Goal: Task Accomplishment & Management: Use online tool/utility

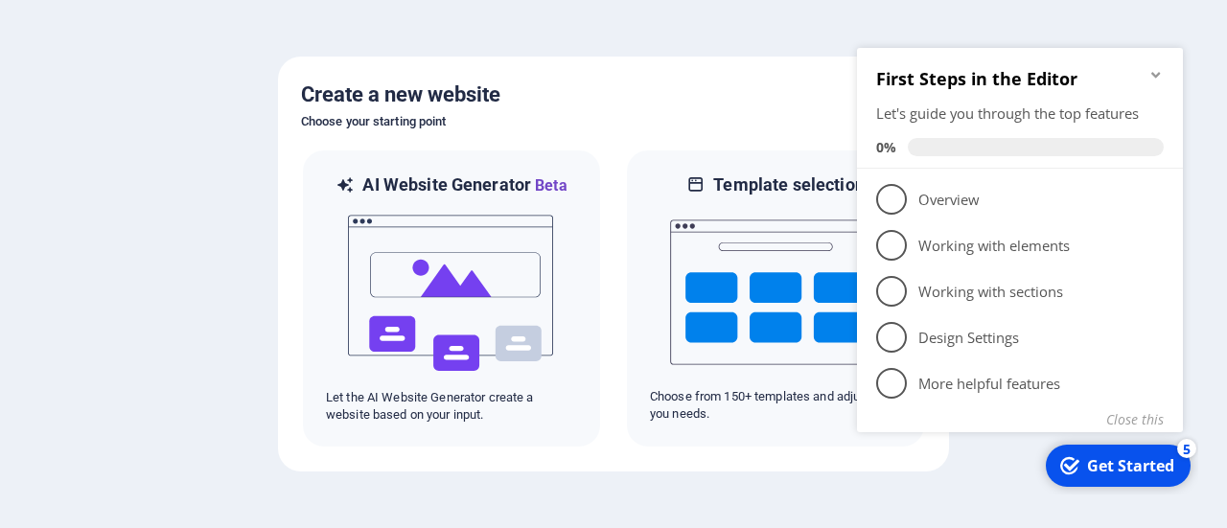
click at [159, 314] on div at bounding box center [613, 264] width 1227 height 528
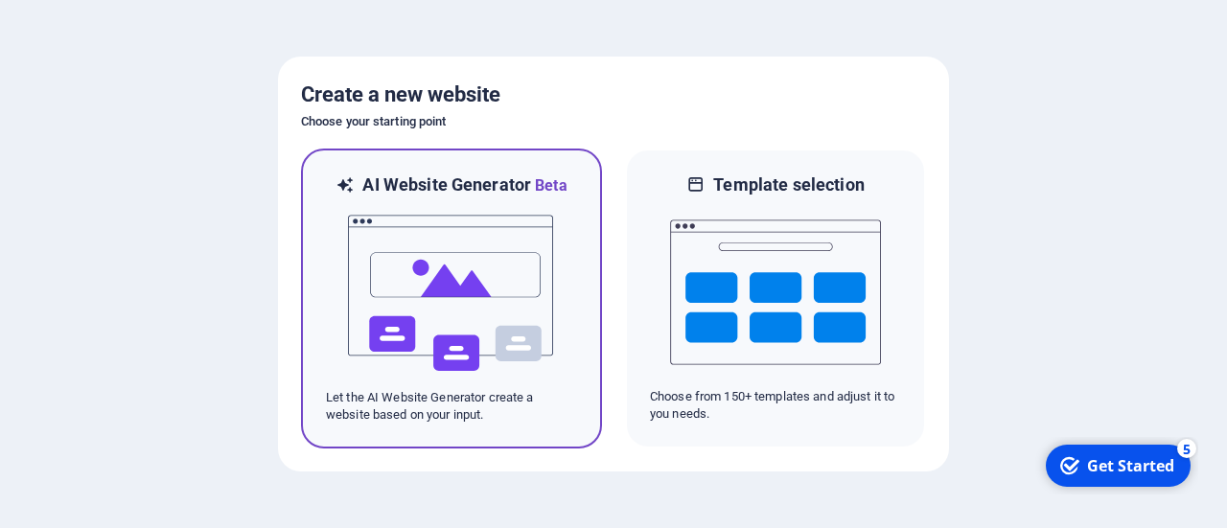
click at [500, 335] on img at bounding box center [451, 294] width 211 height 192
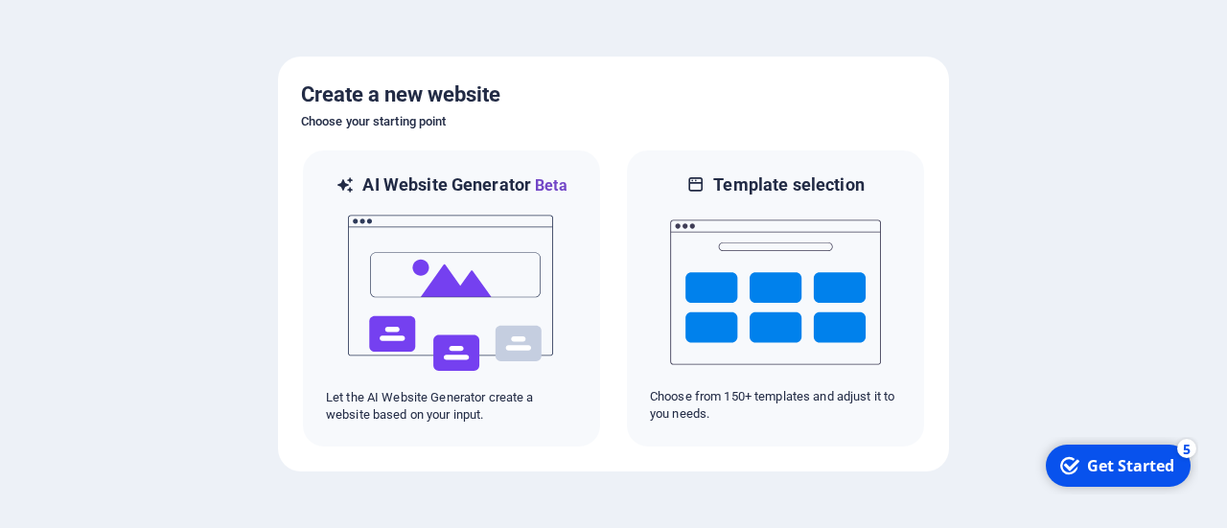
drag, startPoint x: 1100, startPoint y: 473, endPoint x: 1279, endPoint y: 868, distance: 433.8
click at [1097, 465] on div "Get Started" at bounding box center [1130, 465] width 87 height 21
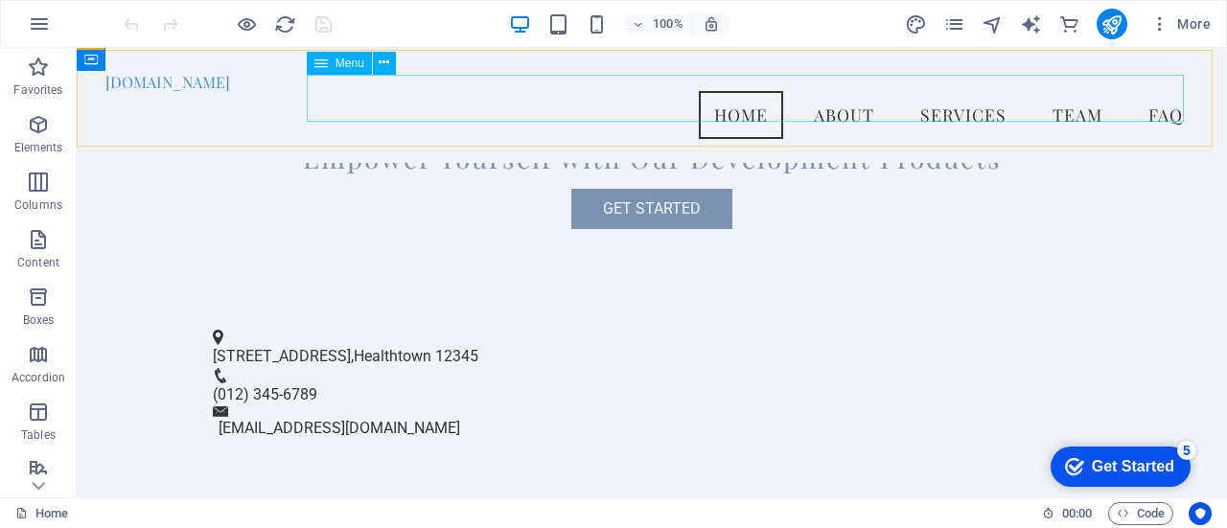
scroll to position [376, 0]
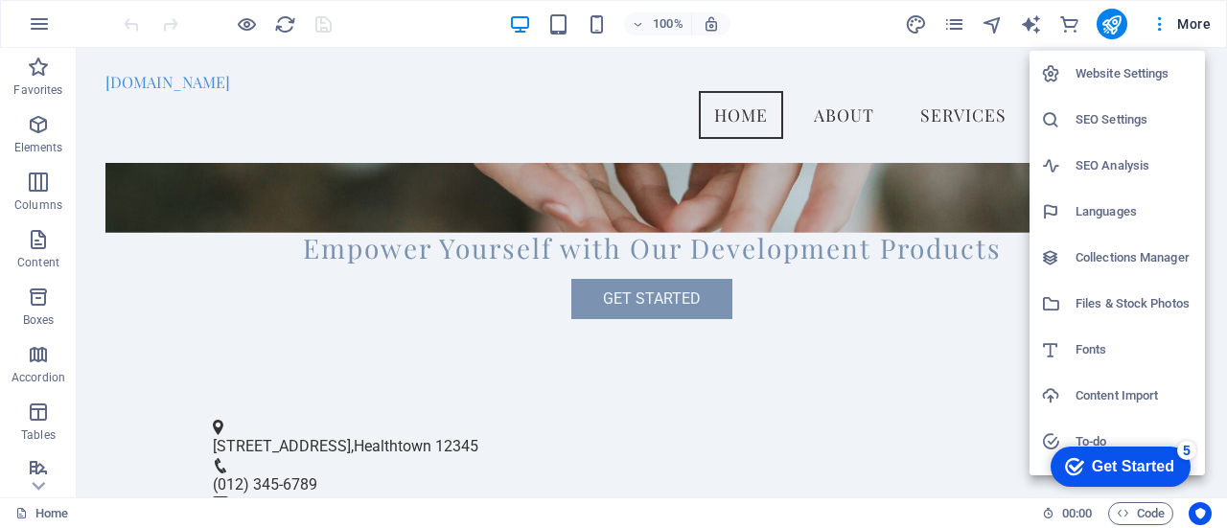
click at [237, 99] on div at bounding box center [613, 264] width 1227 height 528
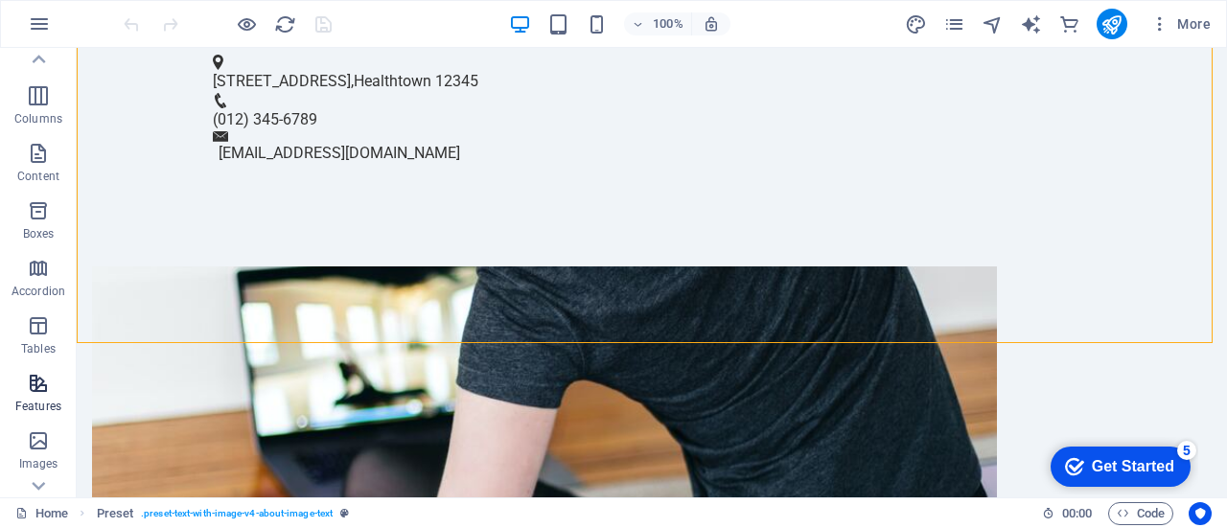
scroll to position [0, 0]
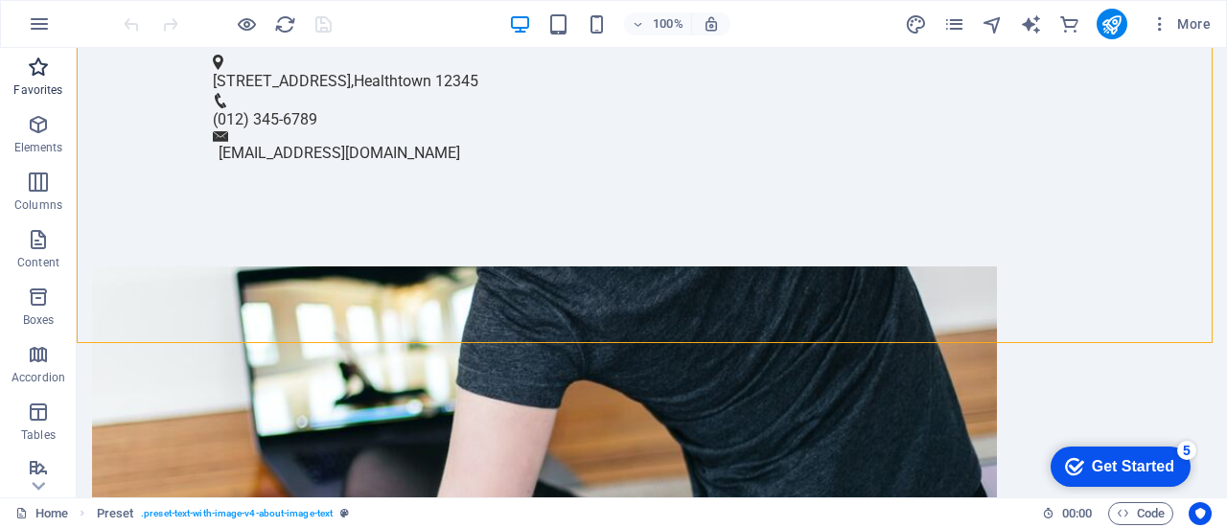
click at [46, 89] on p "Favorites" at bounding box center [37, 89] width 49 height 15
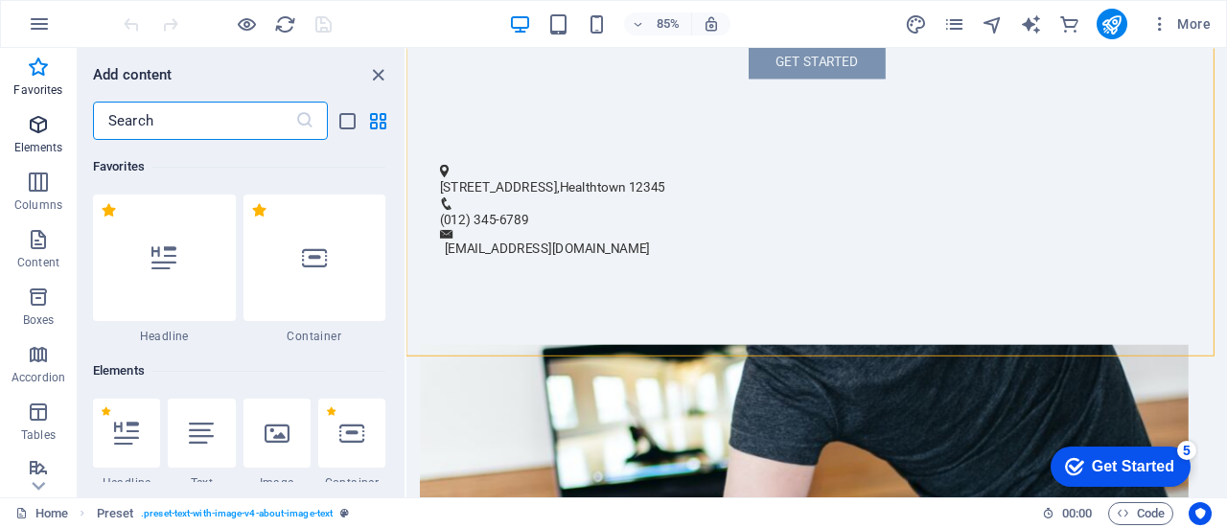
click at [38, 147] on p "Elements" at bounding box center [38, 147] width 49 height 15
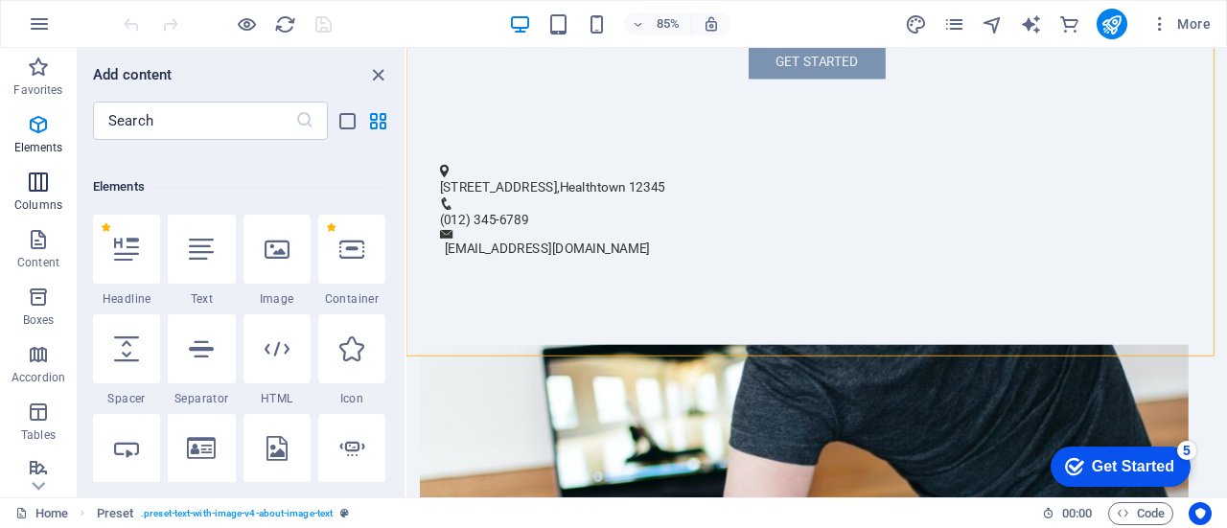
scroll to position [204, 0]
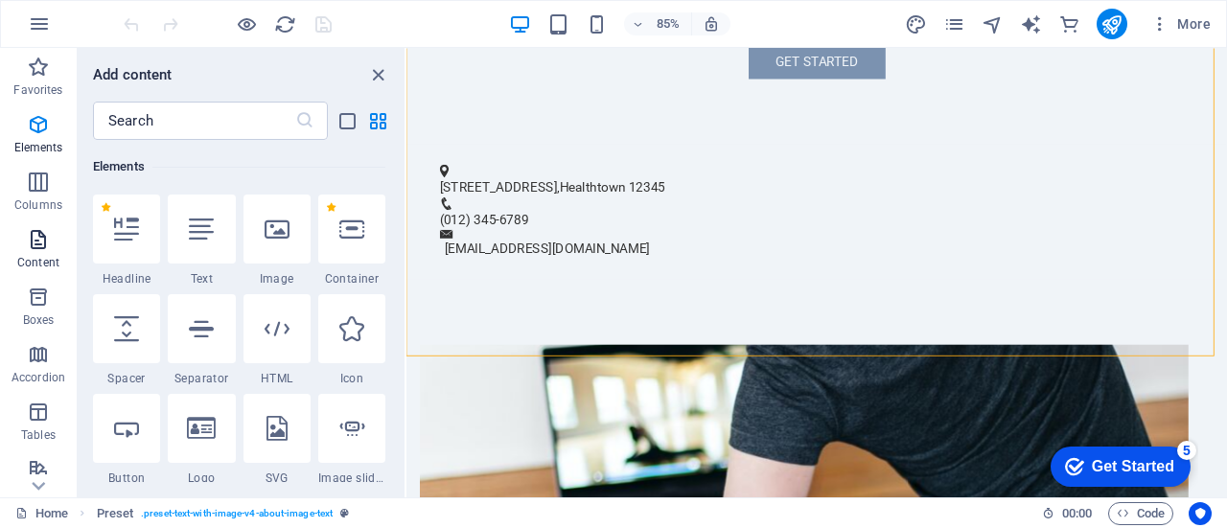
click at [25, 258] on p "Content" at bounding box center [38, 262] width 42 height 15
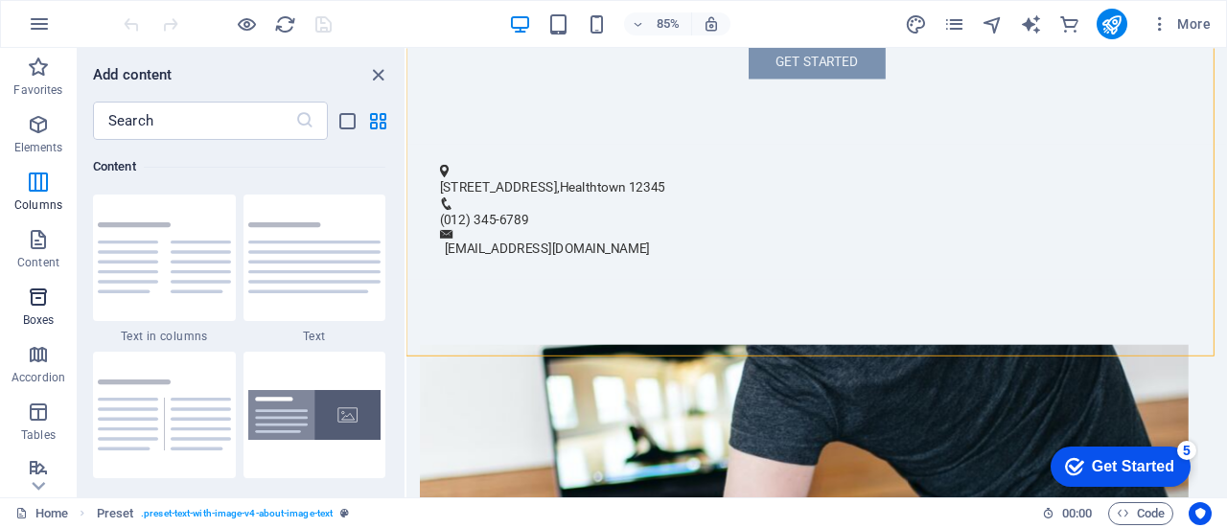
click at [27, 306] on icon "button" at bounding box center [38, 297] width 23 height 23
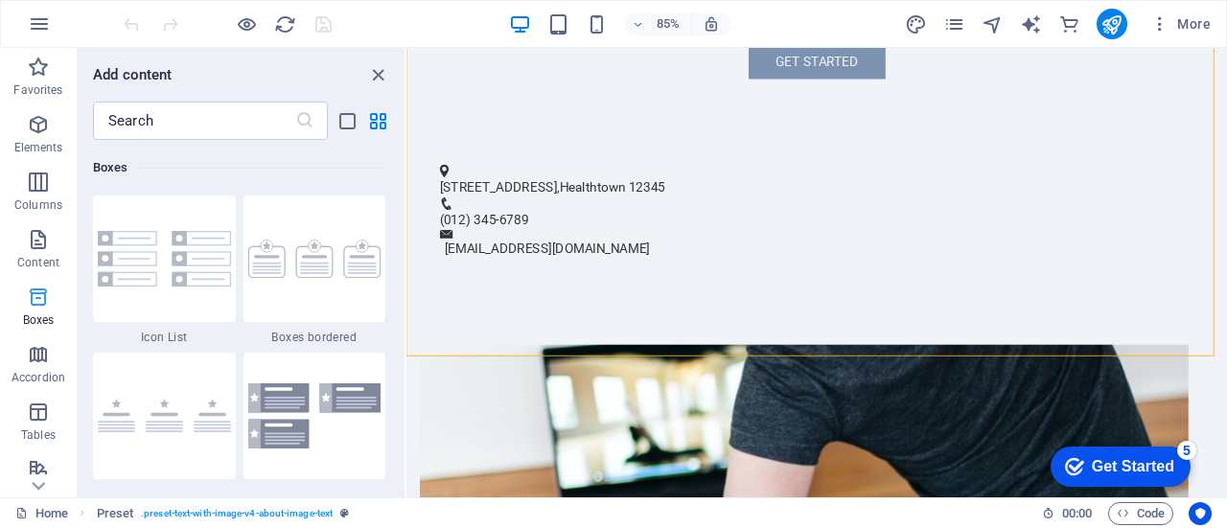
scroll to position [5288, 0]
click at [43, 362] on icon "button" at bounding box center [38, 354] width 23 height 23
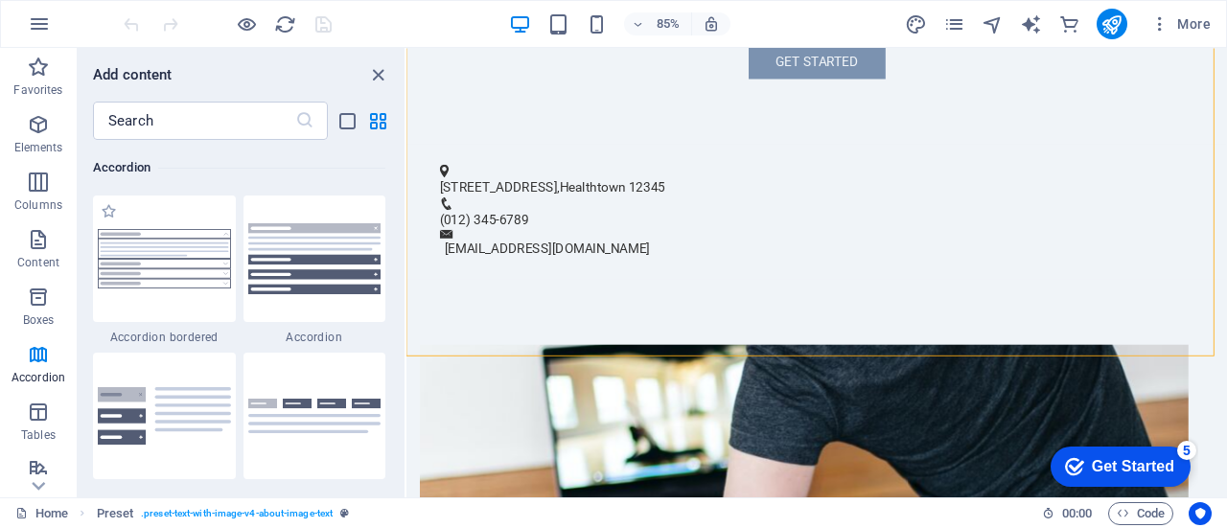
scroll to position [6121, 0]
